Goal: Task Accomplishment & Management: Use online tool/utility

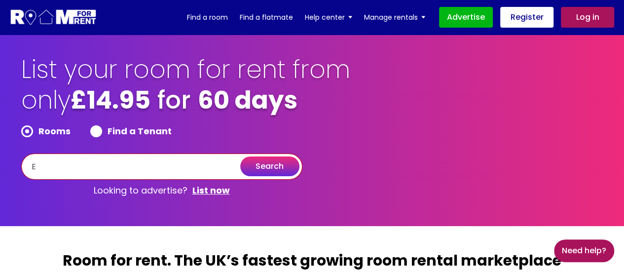
click at [206, 166] on input "E" at bounding box center [161, 166] width 281 height 26
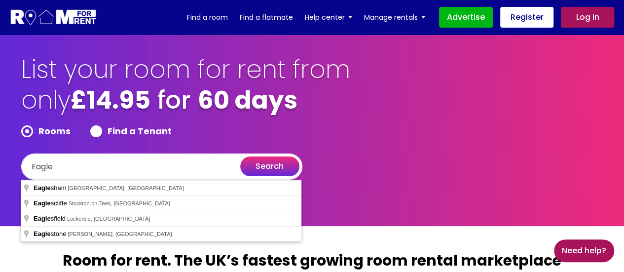
type input "[GEOGRAPHIC_DATA], [GEOGRAPHIC_DATA], [GEOGRAPHIC_DATA]"
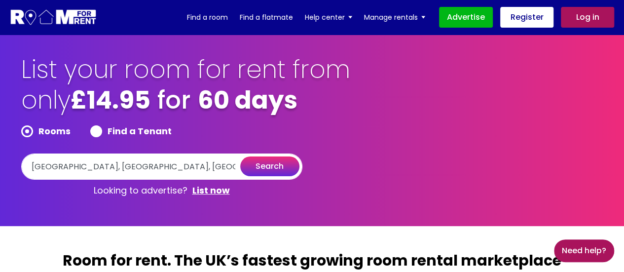
click at [264, 168] on button "search" at bounding box center [269, 166] width 59 height 20
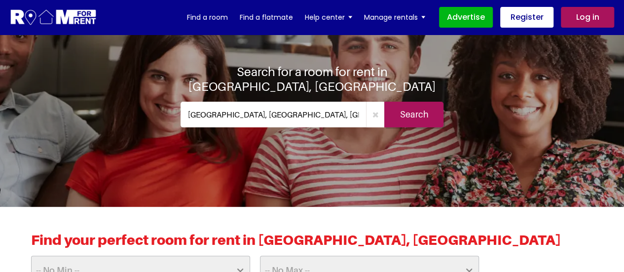
scroll to position [33, 0]
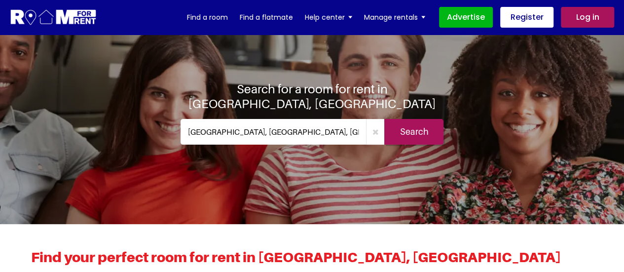
click at [421, 132] on input "Search" at bounding box center [413, 132] width 59 height 26
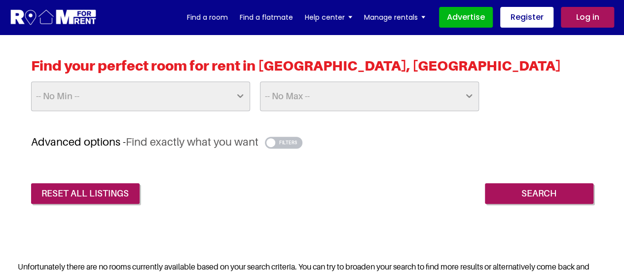
scroll to position [222, 0]
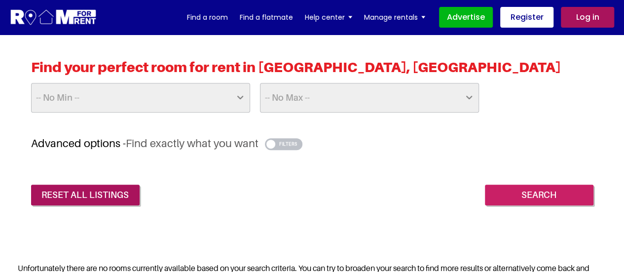
click at [518, 189] on input "Search" at bounding box center [539, 194] width 108 height 21
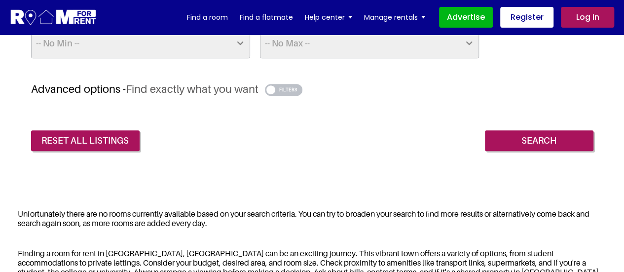
scroll to position [212, 0]
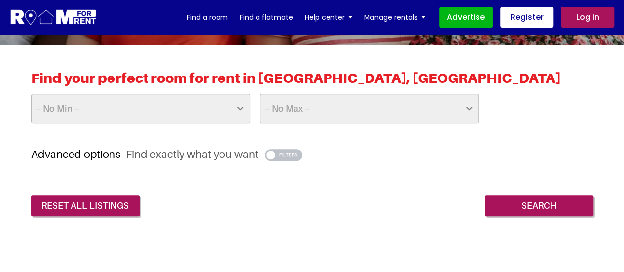
click at [239, 107] on select "-- No Min -- £25 £50 £75 £100 £125 £150 £175 £200 £225 £250 £275 £300 £325 £350…" at bounding box center [140, 109] width 219 height 30
click at [180, 108] on select "-- No Min -- £25 £50 £75 £100 £125 £150 £175 £200 £225 £250 £275 £300 £325 £350…" at bounding box center [140, 109] width 219 height 30
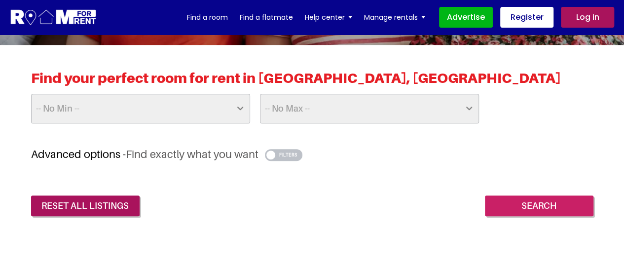
click at [503, 205] on input "Search" at bounding box center [539, 205] width 108 height 21
